Goal: Task Accomplishment & Management: Manage account settings

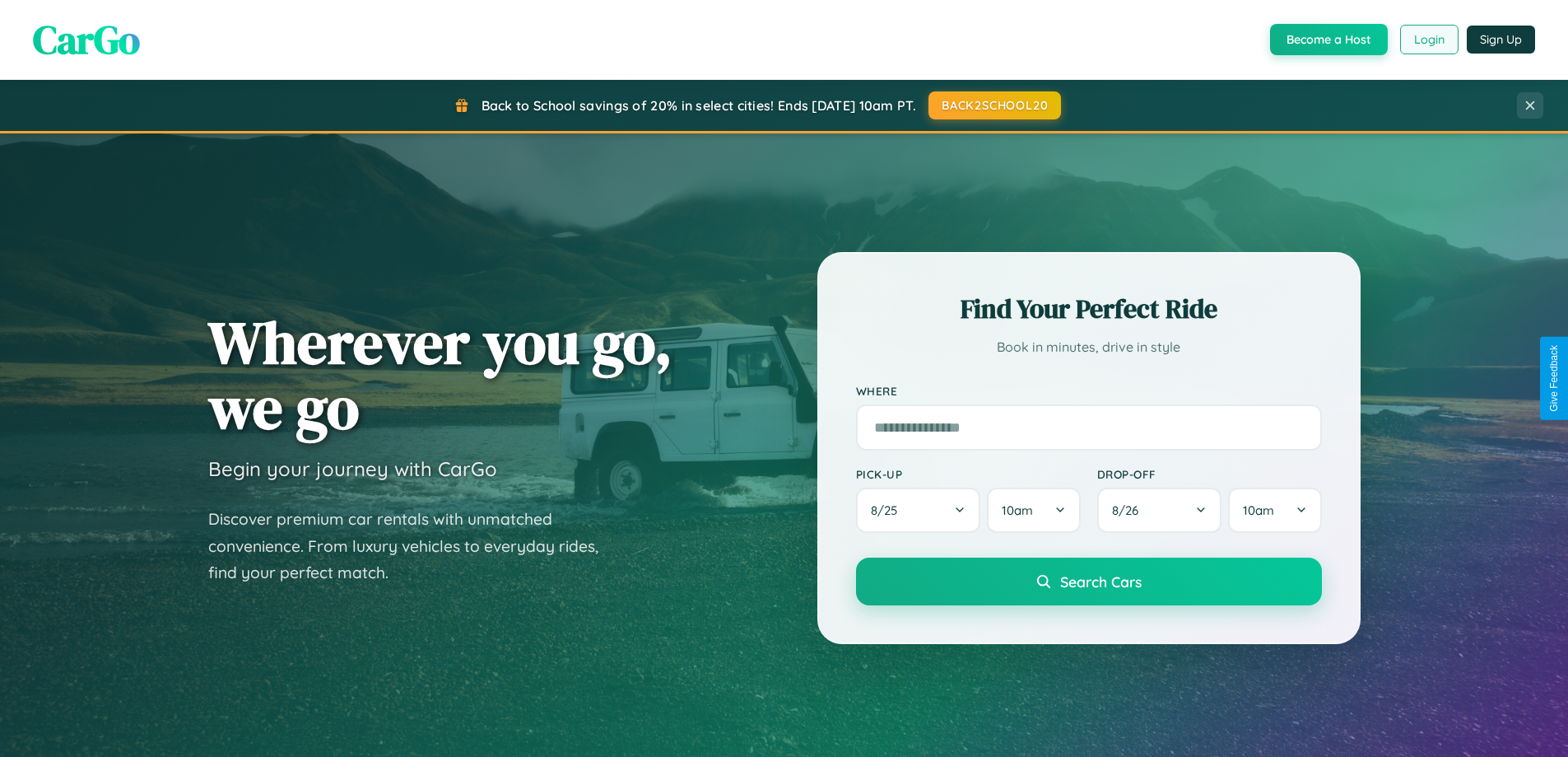
click at [1429, 39] on button "Login" at bounding box center [1430, 39] width 59 height 29
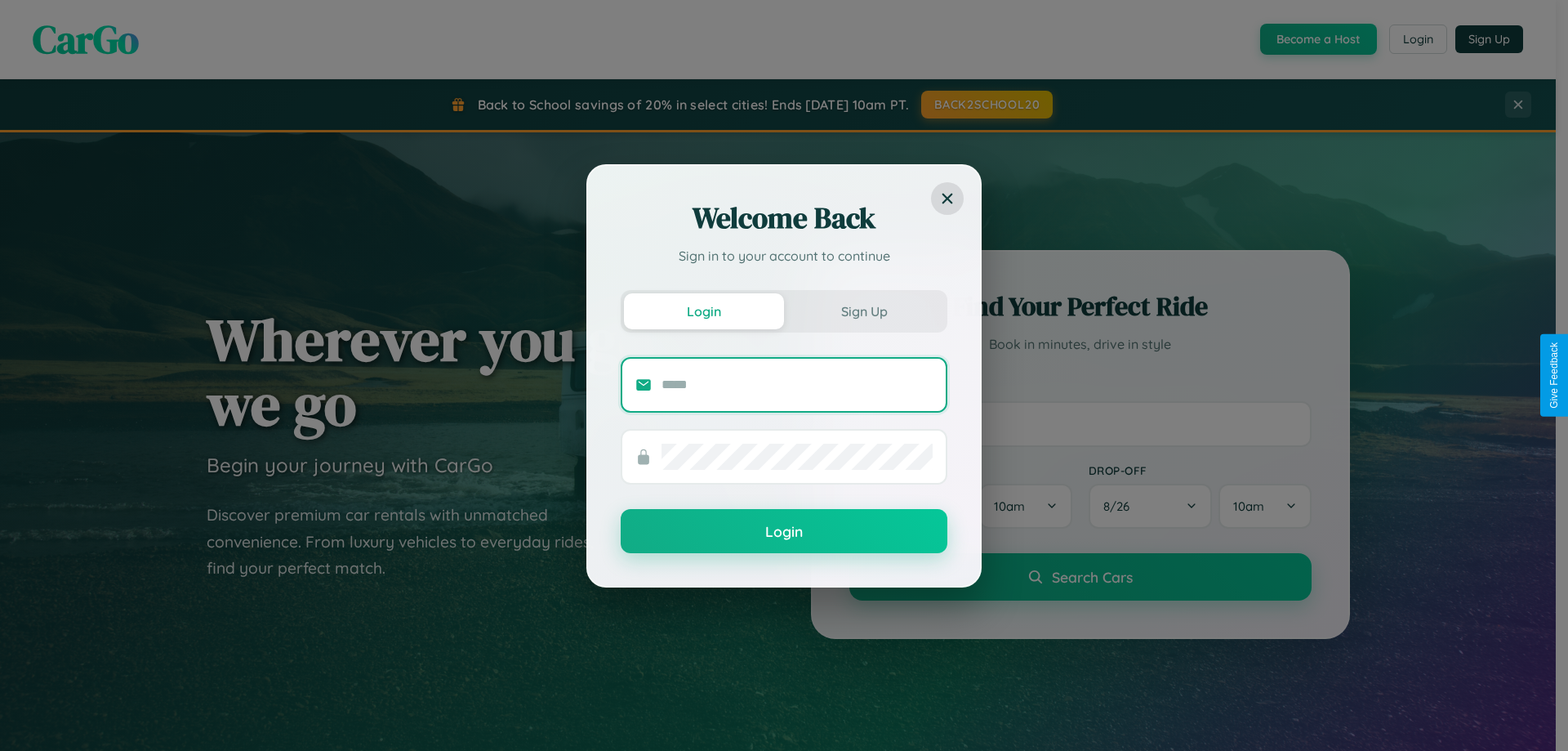
click at [797, 384] on input "text" at bounding box center [797, 384] width 271 height 26
type input "**********"
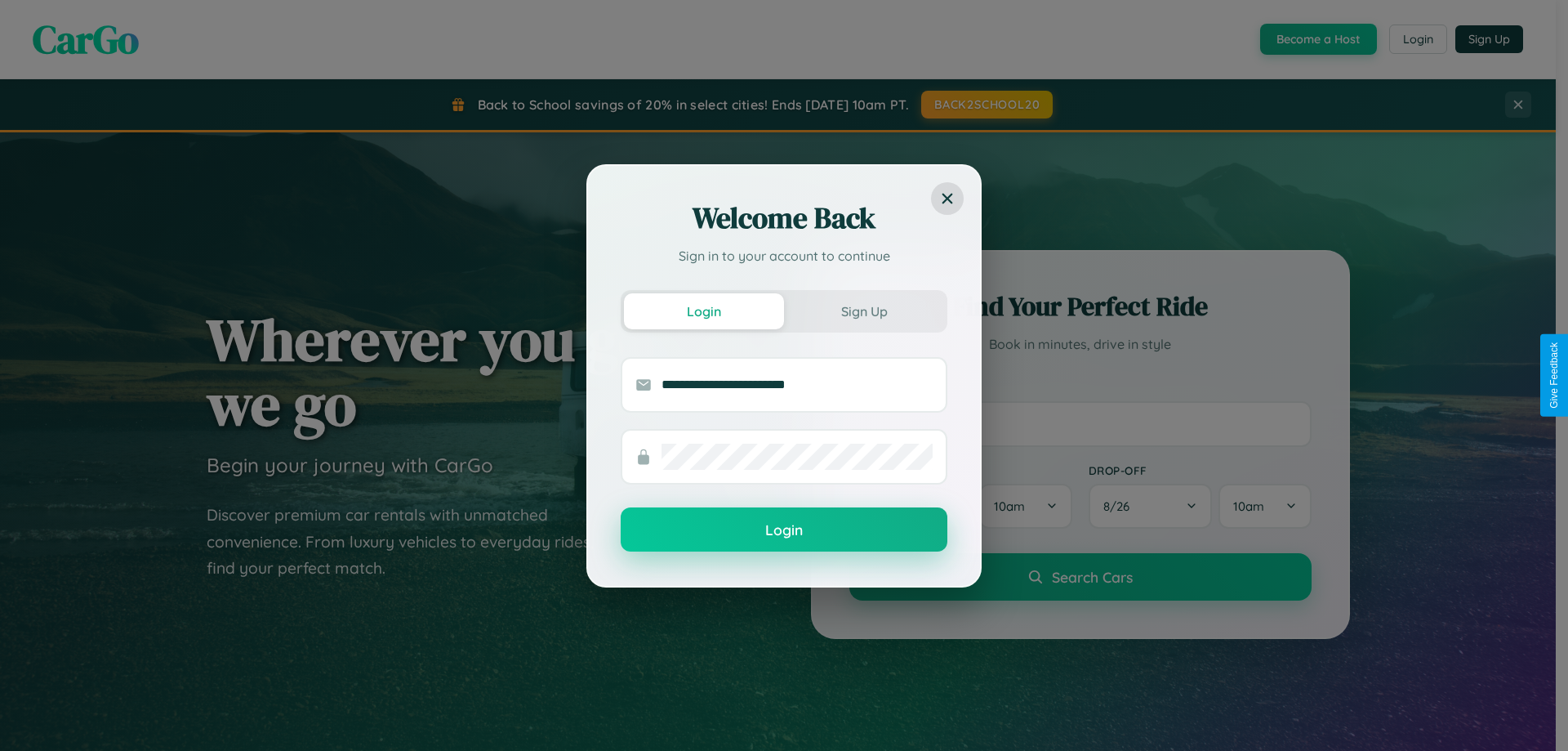
click at [784, 530] on button "Login" at bounding box center [784, 528] width 327 height 44
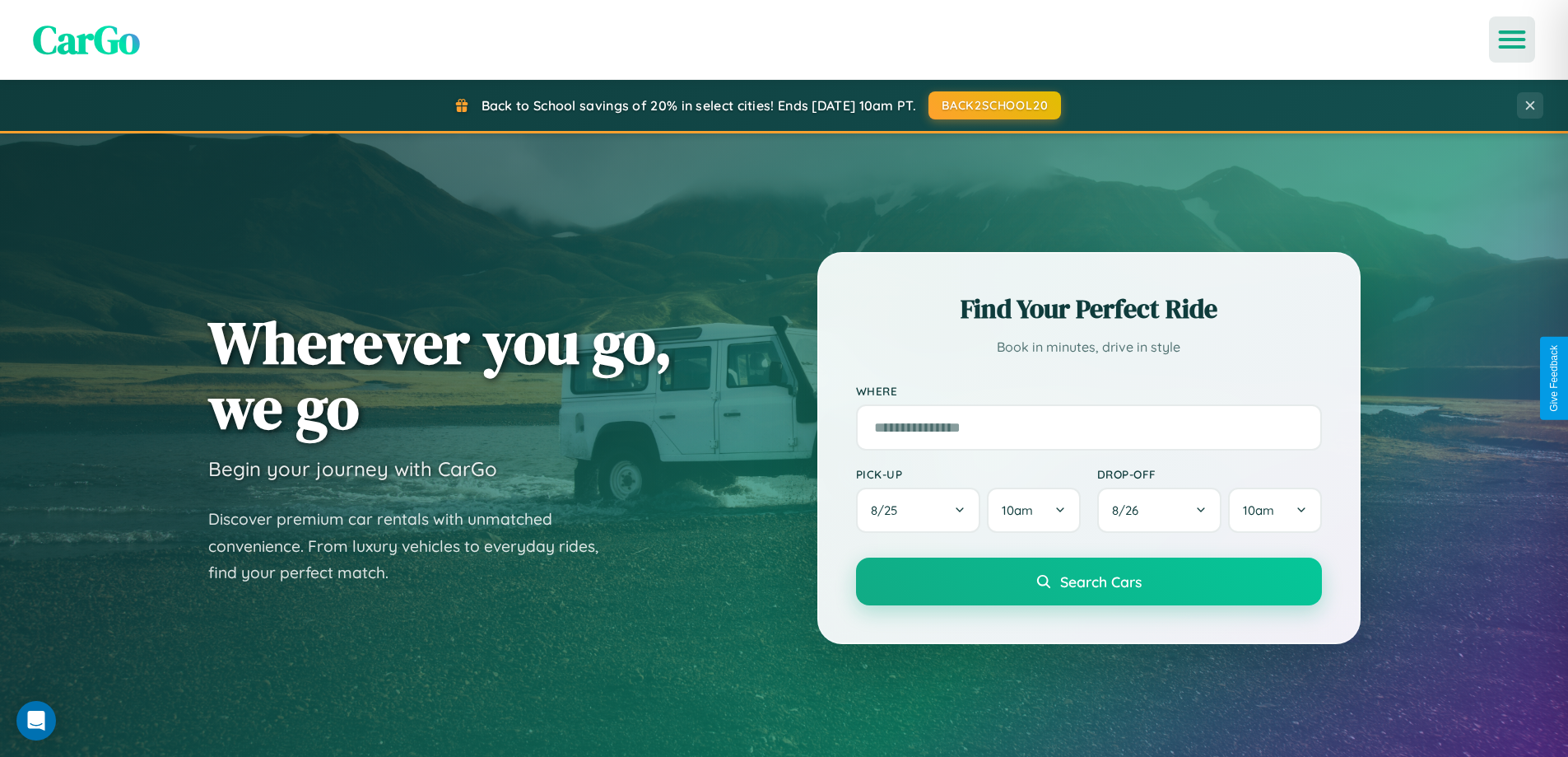
click at [1512, 39] on icon "Open menu" at bounding box center [1513, 39] width 24 height 15
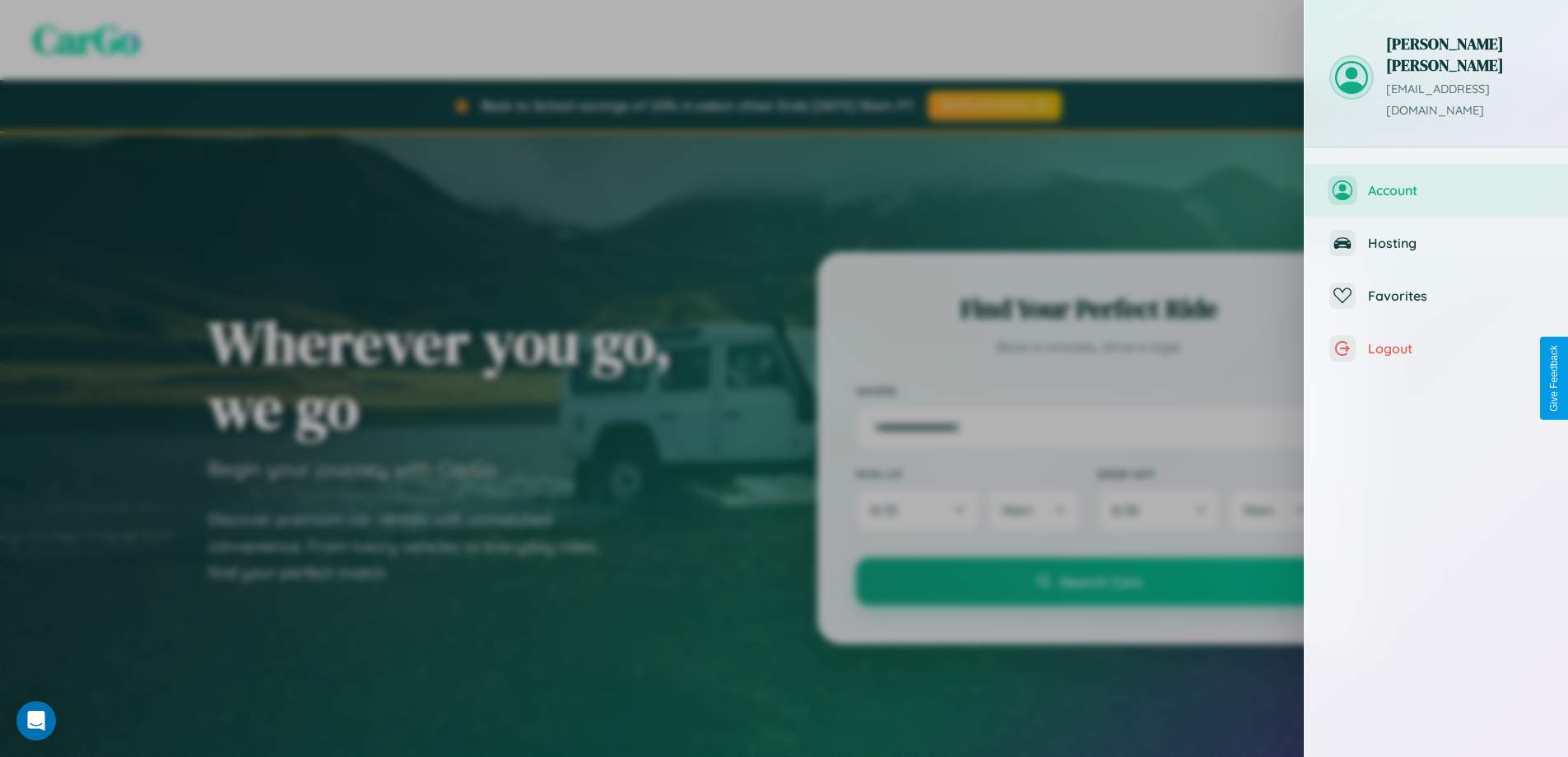
click at [1437, 182] on span "Account" at bounding box center [1455, 190] width 176 height 17
